Goal: Task Accomplishment & Management: Manage account settings

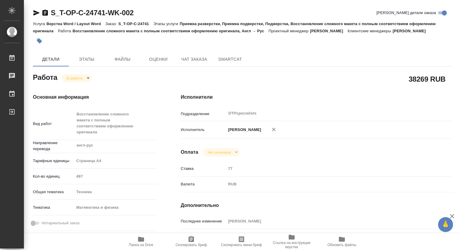
type textarea "x"
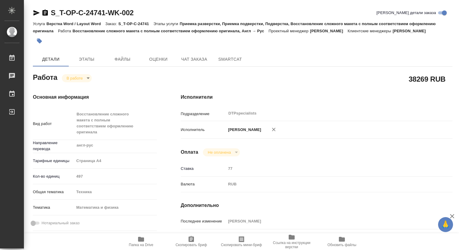
type textarea "x"
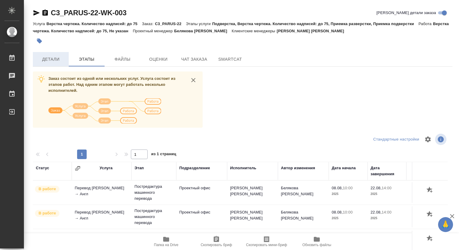
click at [58, 59] on span "Детали" at bounding box center [50, 59] width 29 height 7
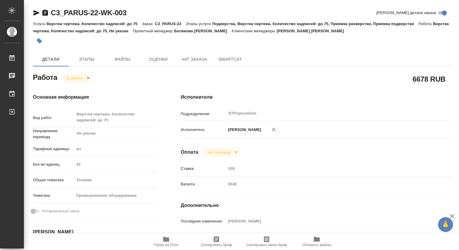
type textarea "x"
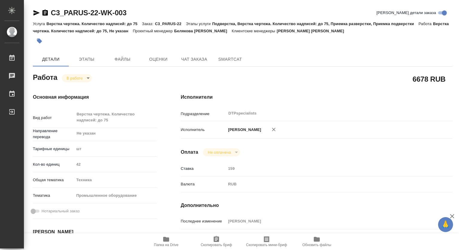
click at [164, 238] on icon "button" at bounding box center [166, 239] width 6 height 5
click at [80, 83] on div "Основная информация Вид работ Верстка чертежа. Количество надписей: до 75 x ​ Н…" at bounding box center [95, 212] width 148 height 261
click at [76, 78] on body "🙏 .cls-1 fill:#fff; AWATERA Kovtun Svetlana Работы 0 Чаты График Выйти C3_PARUS…" at bounding box center [229, 125] width 459 height 250
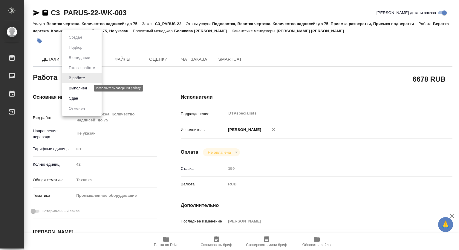
click at [75, 87] on button "Выполнен" at bounding box center [78, 88] width 22 height 7
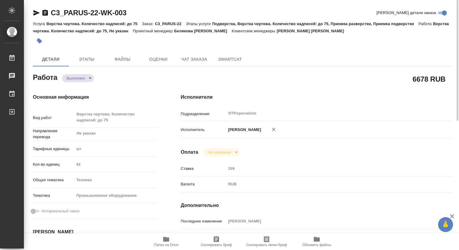
type textarea "x"
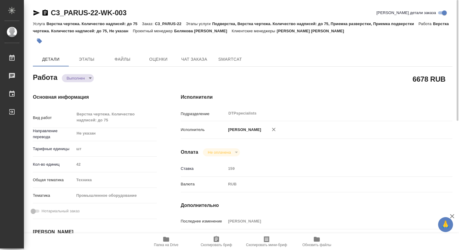
type textarea "x"
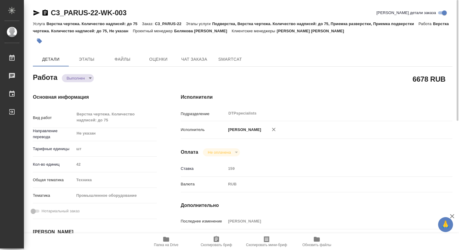
type textarea "x"
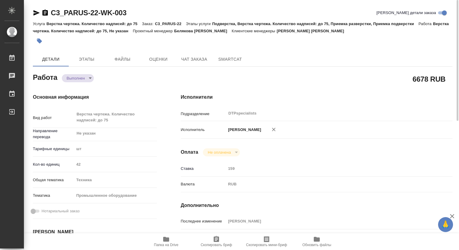
type textarea "x"
